Goal: Task Accomplishment & Management: Manage account settings

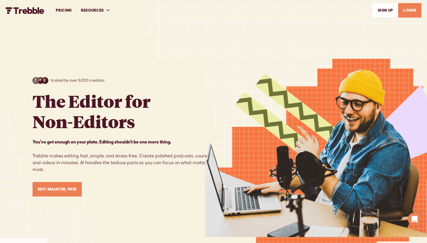
click at [409, 11] on link "LOGIN" at bounding box center [409, 10] width 23 height 14
click at [407, 9] on link "LOGIN" at bounding box center [409, 10] width 23 height 14
click at [411, 8] on link "LOGIN" at bounding box center [409, 10] width 23 height 14
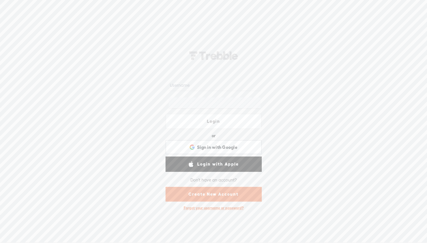
click at [196, 86] on input "text" at bounding box center [215, 85] width 92 height 11
paste input "[EMAIL_ADDRESS][DOMAIN_NAME]"
type input "[EMAIL_ADDRESS][DOMAIN_NAME]"
click at [274, 90] on div "[EMAIL_ADDRESS][DOMAIN_NAME] Login or Login with Facebook Sign in with Google S…" at bounding box center [213, 128] width 427 height 227
click at [211, 207] on div "Forgot your username or password?" at bounding box center [214, 207] width 66 height 10
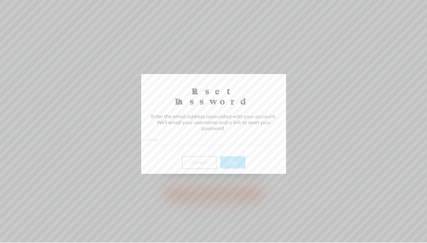
paste input "claudiamolinak@gmail.com"
type input "claudiamolinak@gmail.com"
click at [234, 156] on button "OK" at bounding box center [233, 162] width 25 height 12
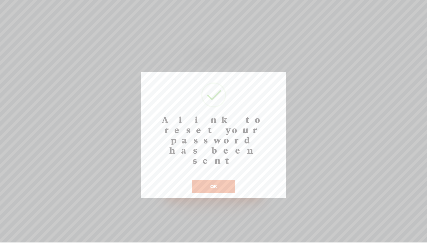
click at [208, 180] on button "OK" at bounding box center [213, 186] width 43 height 13
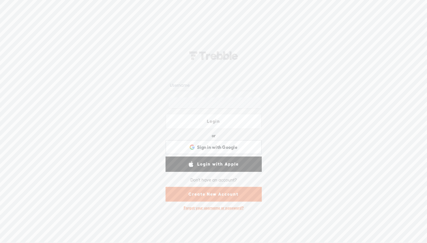
click at [196, 86] on input "text" at bounding box center [215, 85] width 92 height 11
type input "claudiamolinak@gmail.com"
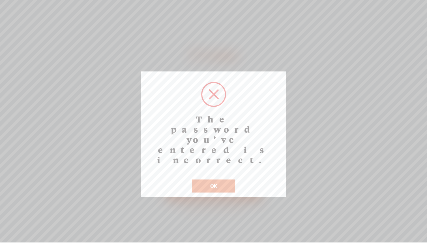
click at [213, 179] on button "OK" at bounding box center [213, 185] width 43 height 13
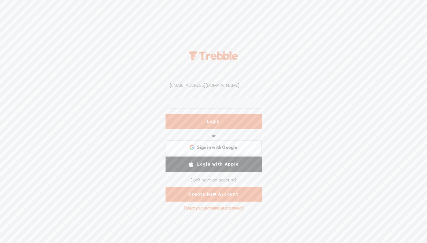
click at [153, 92] on div "claudiamolinak@gmail.com Login or Login with Facebook Sign in with Google Sign …" at bounding box center [213, 128] width 427 height 227
click at [296, 123] on div "claudiamolinak@gmail.com Login or Login with Facebook Sign in with Google Sign …" at bounding box center [213, 128] width 427 height 227
click at [204, 118] on link "Login" at bounding box center [214, 121] width 96 height 15
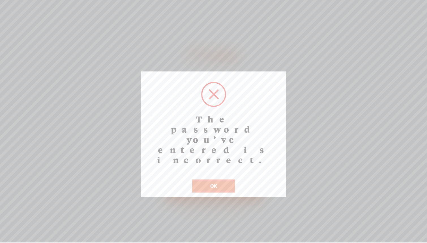
click at [223, 179] on button "OK" at bounding box center [213, 185] width 43 height 13
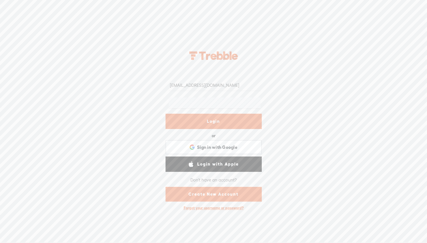
click at [221, 208] on div "Forgot your username or password?" at bounding box center [214, 207] width 66 height 10
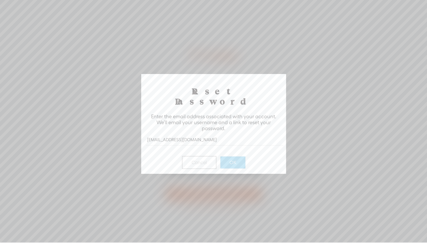
type input "claudiamolinak@gmail.com"
click at [234, 156] on button "OK" at bounding box center [233, 162] width 25 height 12
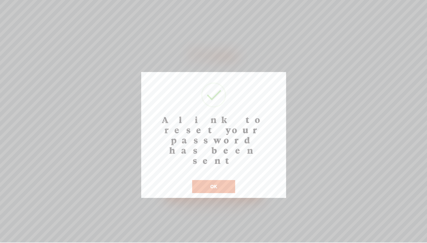
click at [221, 180] on button "OK" at bounding box center [213, 186] width 43 height 13
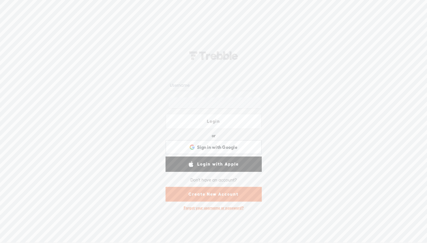
click at [202, 84] on input "text" at bounding box center [215, 85] width 92 height 11
type input "[EMAIL_ADDRESS][DOMAIN_NAME]"
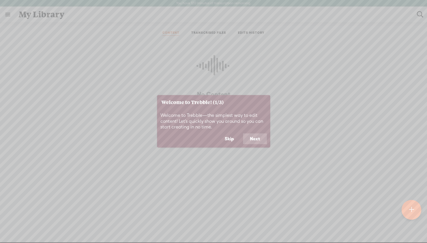
click at [247, 139] on button "Next" at bounding box center [255, 138] width 24 height 11
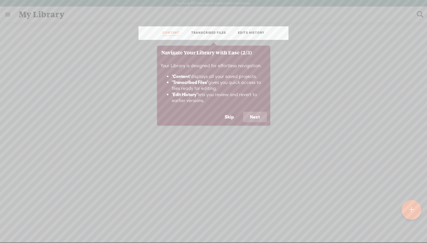
click at [260, 119] on button "Next" at bounding box center [255, 117] width 24 height 11
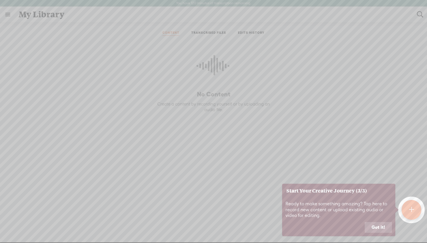
click at [377, 226] on button "Got it!" at bounding box center [378, 227] width 27 height 11
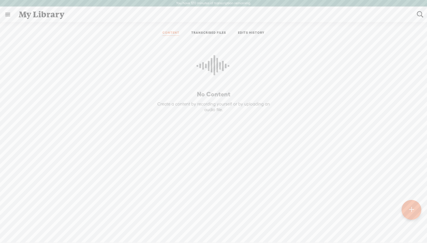
click at [210, 32] on link "TRANSCRIBED FILES" at bounding box center [208, 33] width 35 height 5
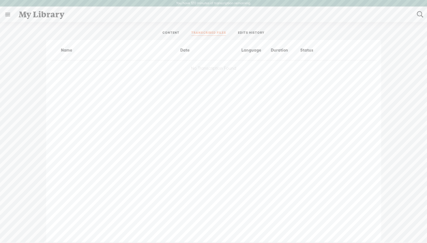
click at [250, 32] on link "EDITS HISTORY" at bounding box center [251, 33] width 27 height 5
click at [7, 14] on link at bounding box center [7, 14] width 15 height 15
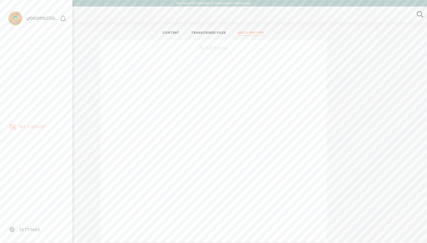
click at [29, 127] on div "MY LIBRARY" at bounding box center [33, 126] width 26 height 5
